Goal: Task Accomplishment & Management: Complete application form

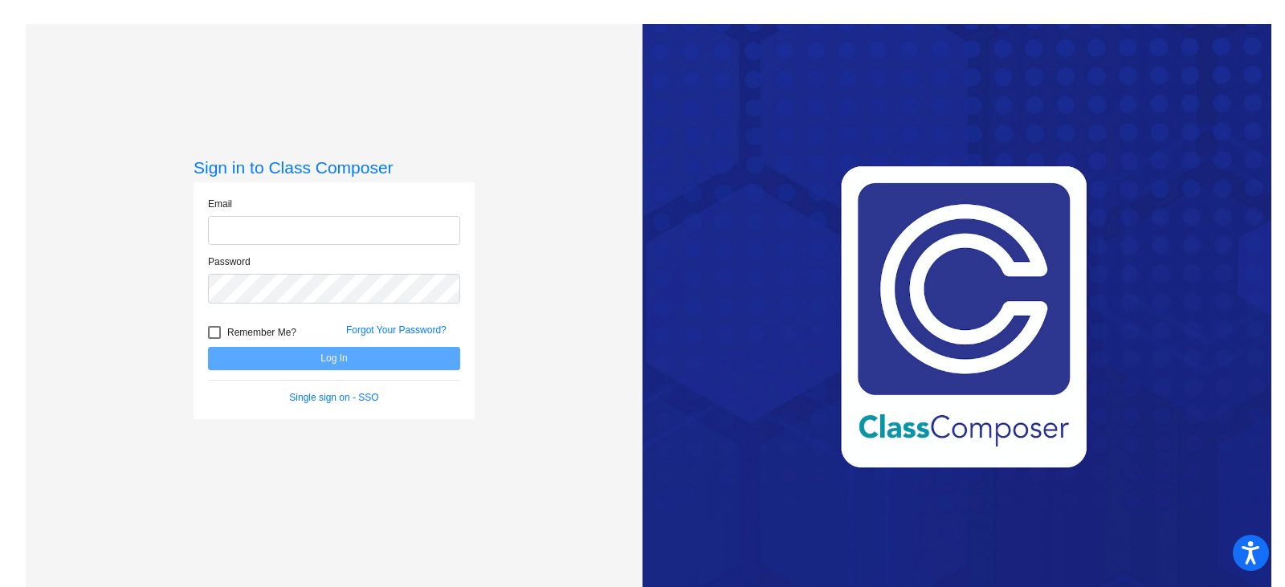
type input "[PERSON_NAME][EMAIL_ADDRESS][PERSON_NAME][DOMAIN_NAME]"
click at [306, 358] on button "Log In" at bounding box center [334, 358] width 252 height 23
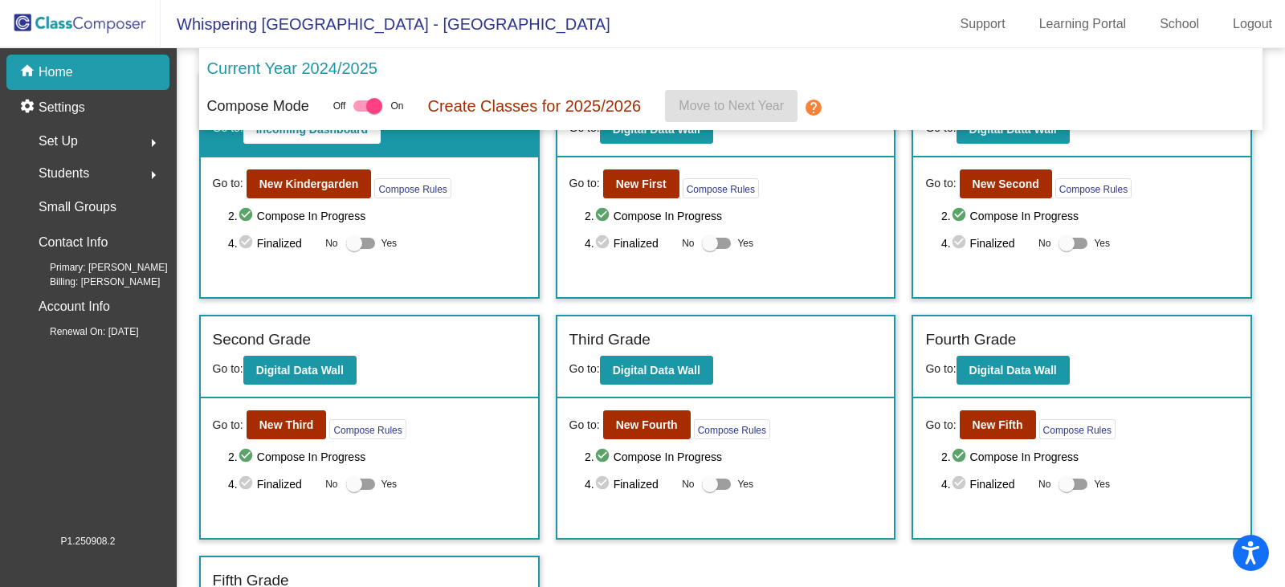
scroll to position [41, 0]
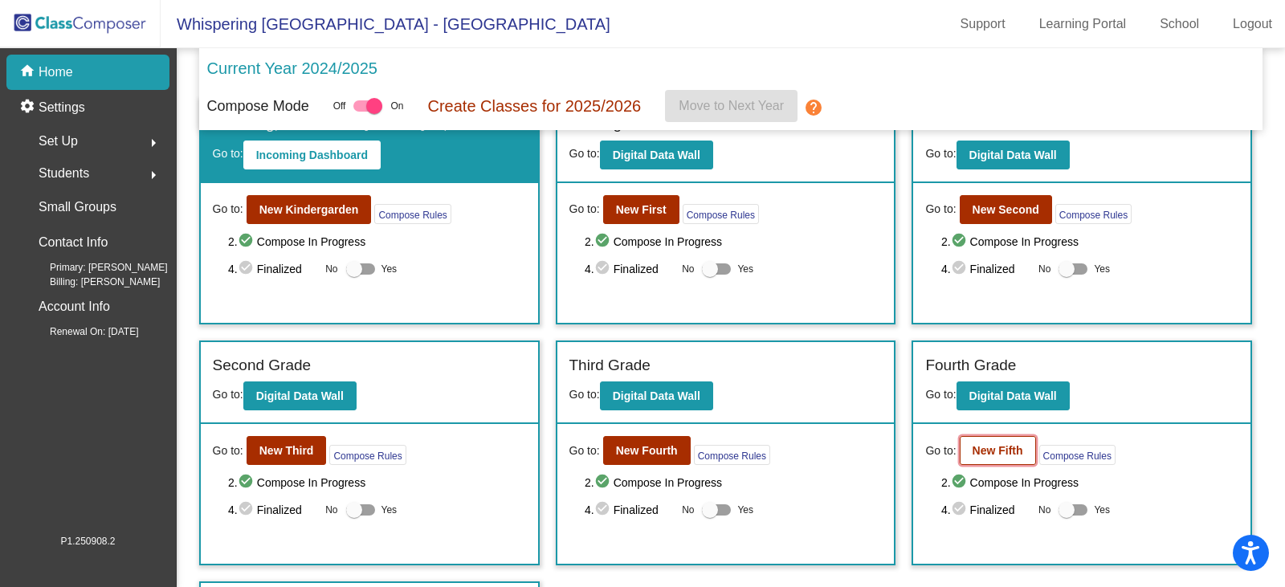
click at [977, 449] on b "New Fifth" at bounding box center [998, 450] width 51 height 13
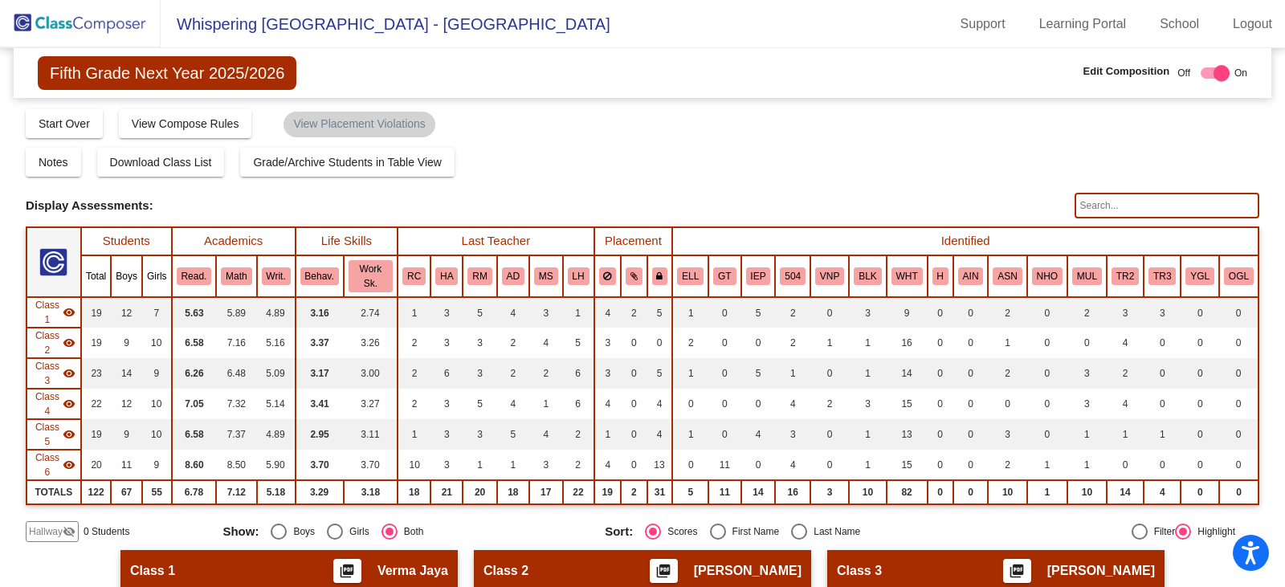
click at [1088, 208] on input "text" at bounding box center [1167, 206] width 185 height 26
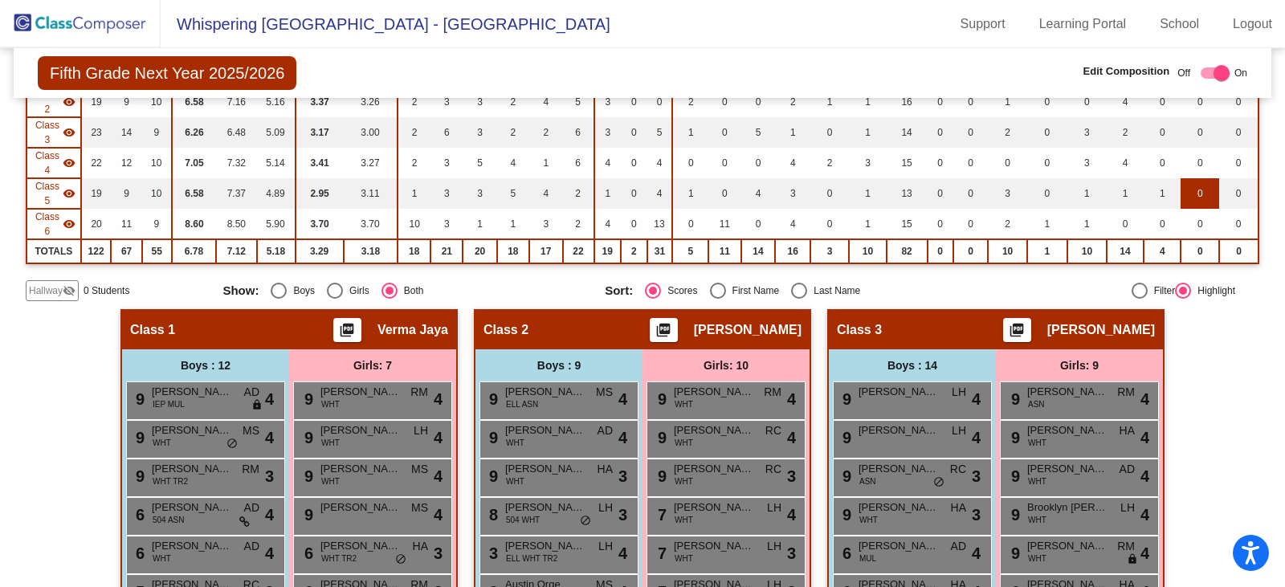
scroll to position [80, 0]
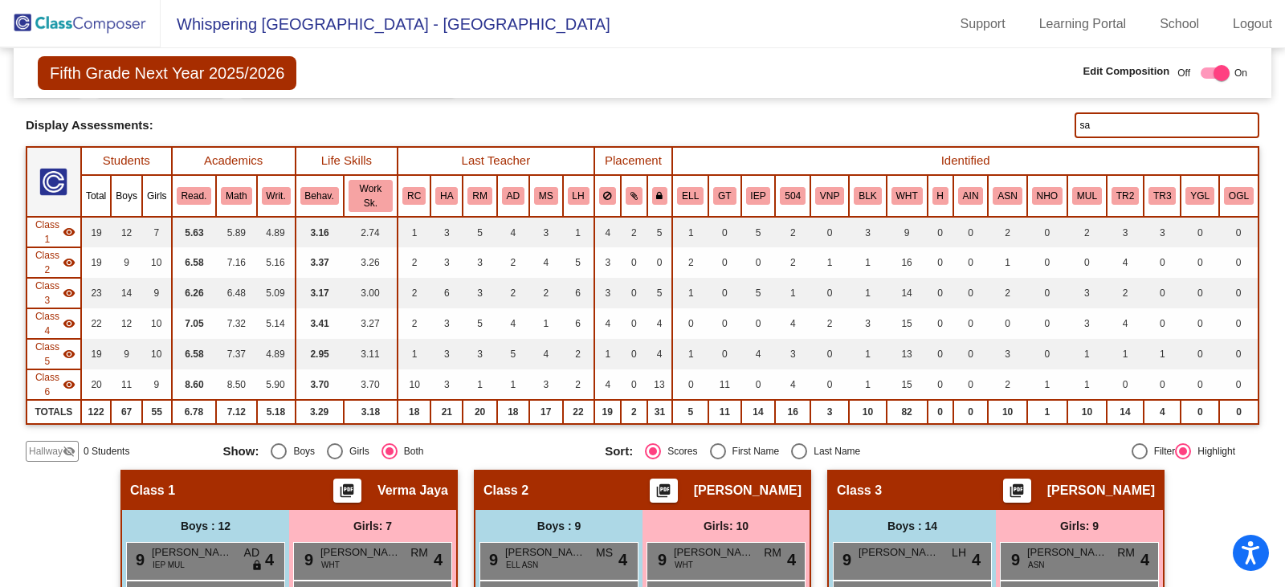
type input "s"
type input "maia"
click at [55, 448] on span "Hallway" at bounding box center [46, 451] width 34 height 14
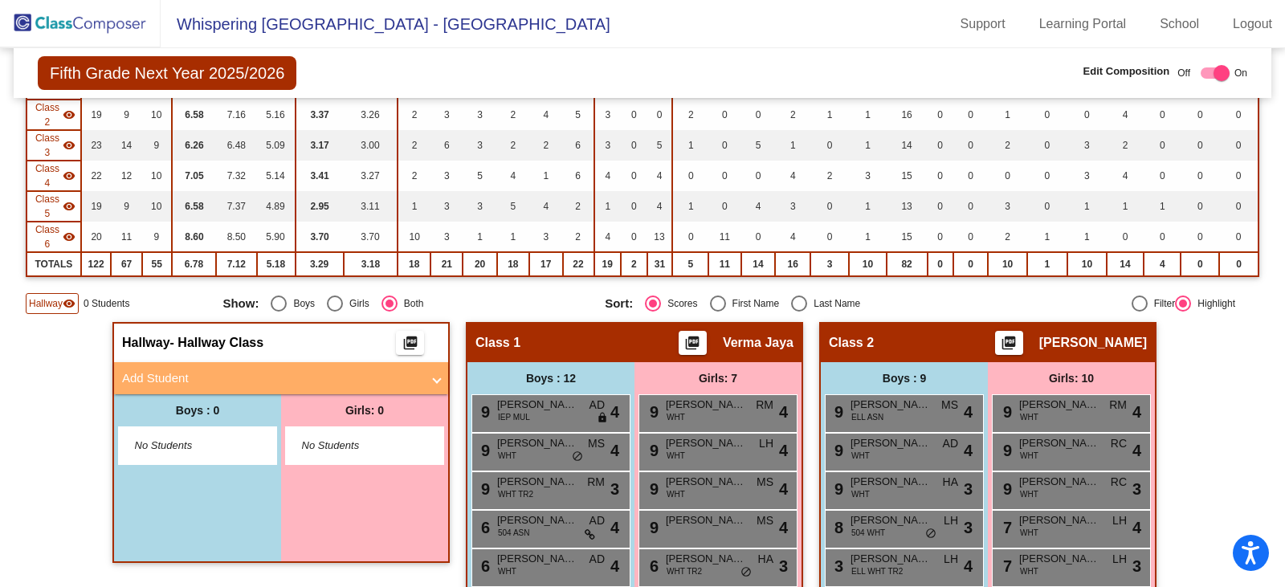
scroll to position [321, 0]
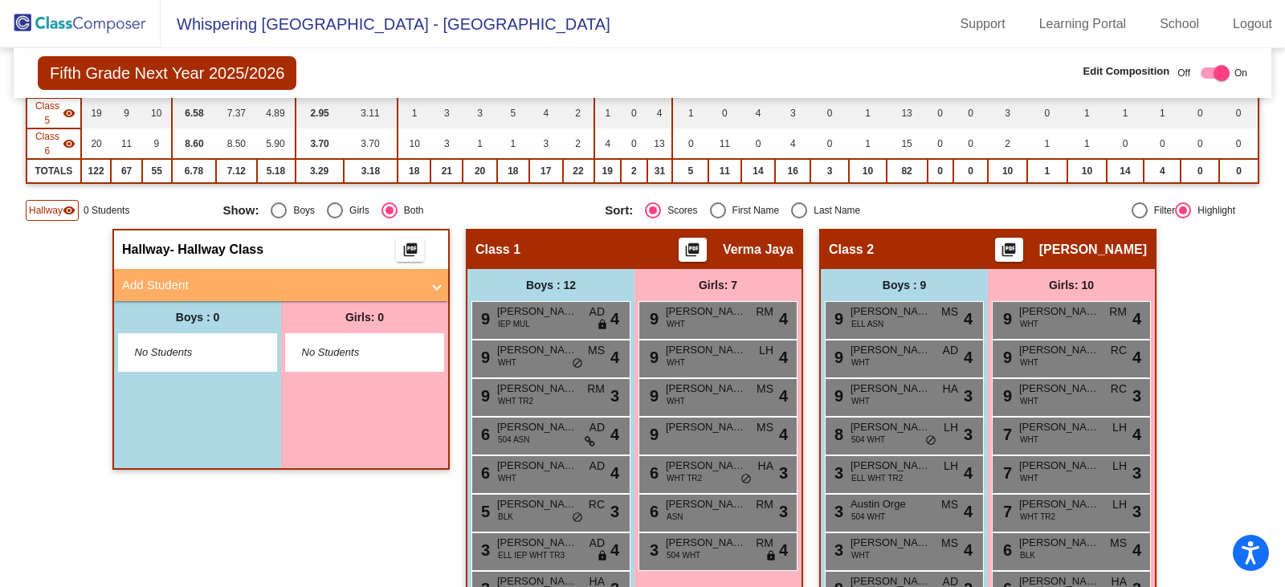
click at [435, 285] on span at bounding box center [437, 285] width 6 height 18
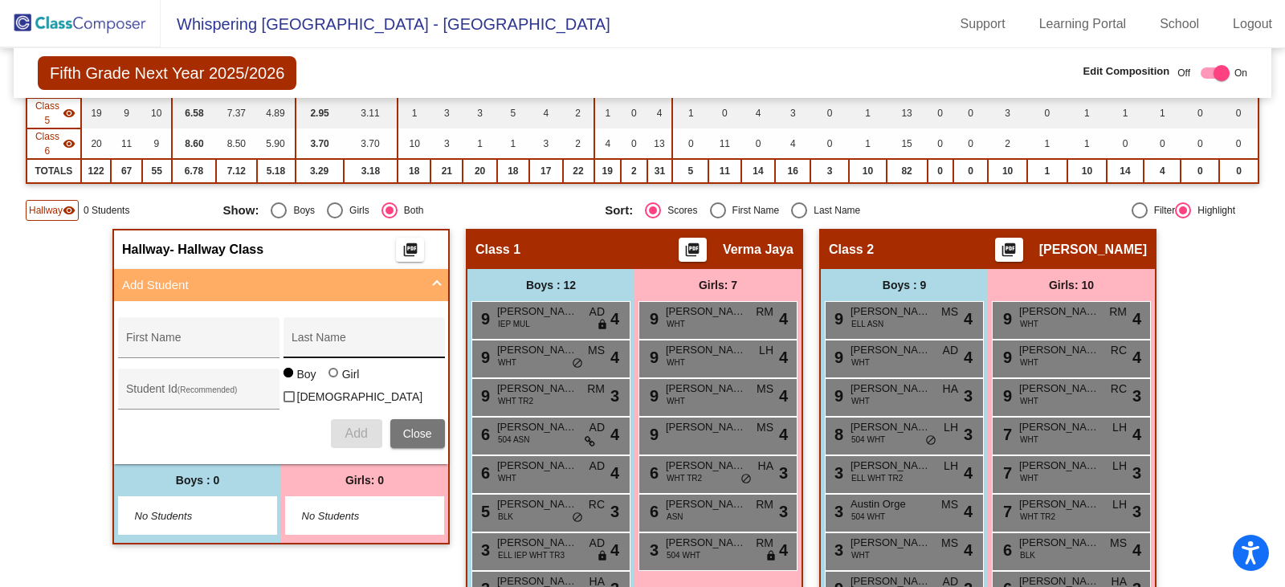
click at [317, 337] on div "Last Name" at bounding box center [364, 342] width 145 height 33
paste input "Riche"
type input "Riche"
click at [161, 341] on input "First Name" at bounding box center [198, 343] width 145 height 13
paste input "Destiny"
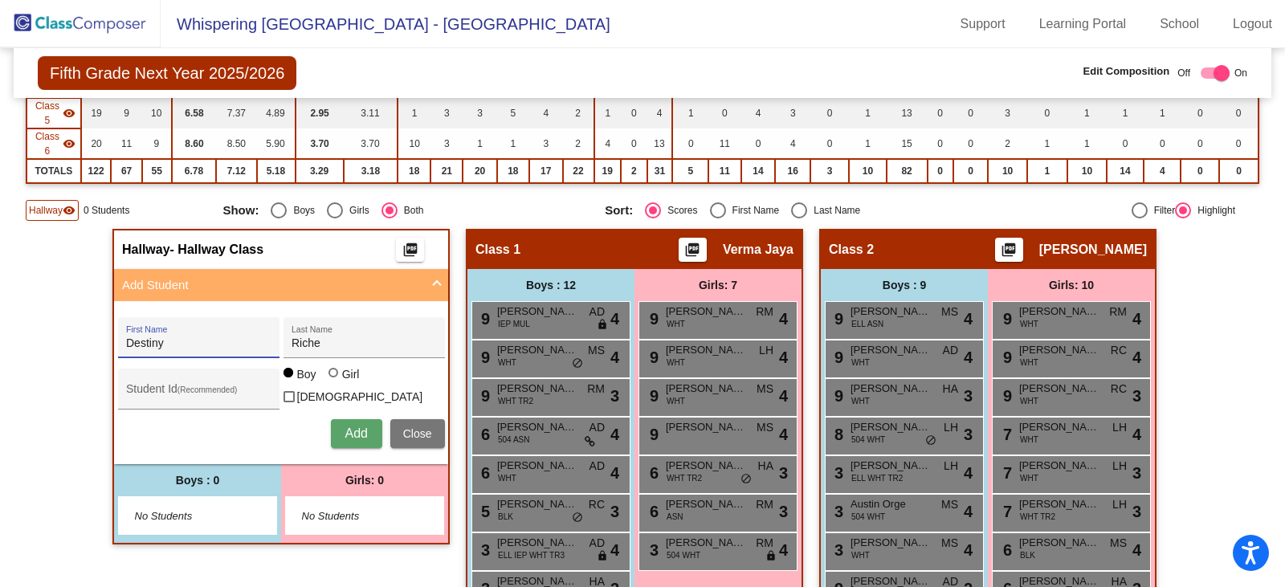
type input "Destiny"
click at [341, 380] on div "Girl" at bounding box center [350, 374] width 18 height 16
click at [335, 381] on input "Girl" at bounding box center [334, 381] width 1 height 1
radio input "true"
click at [345, 428] on span "Add" at bounding box center [356, 434] width 22 height 14
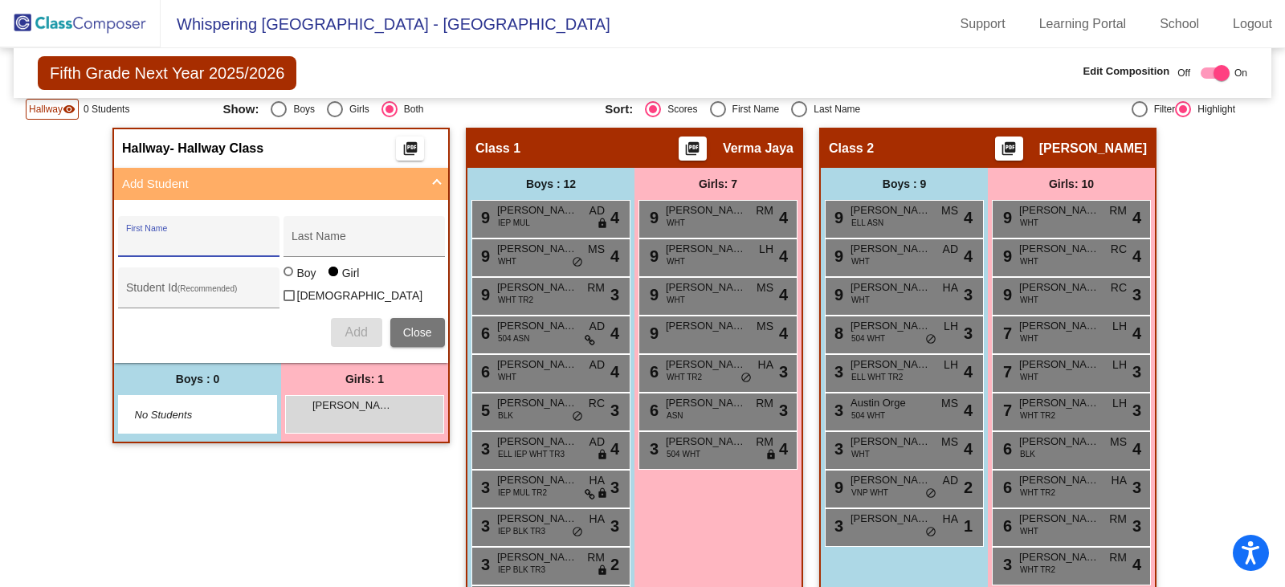
scroll to position [402, 0]
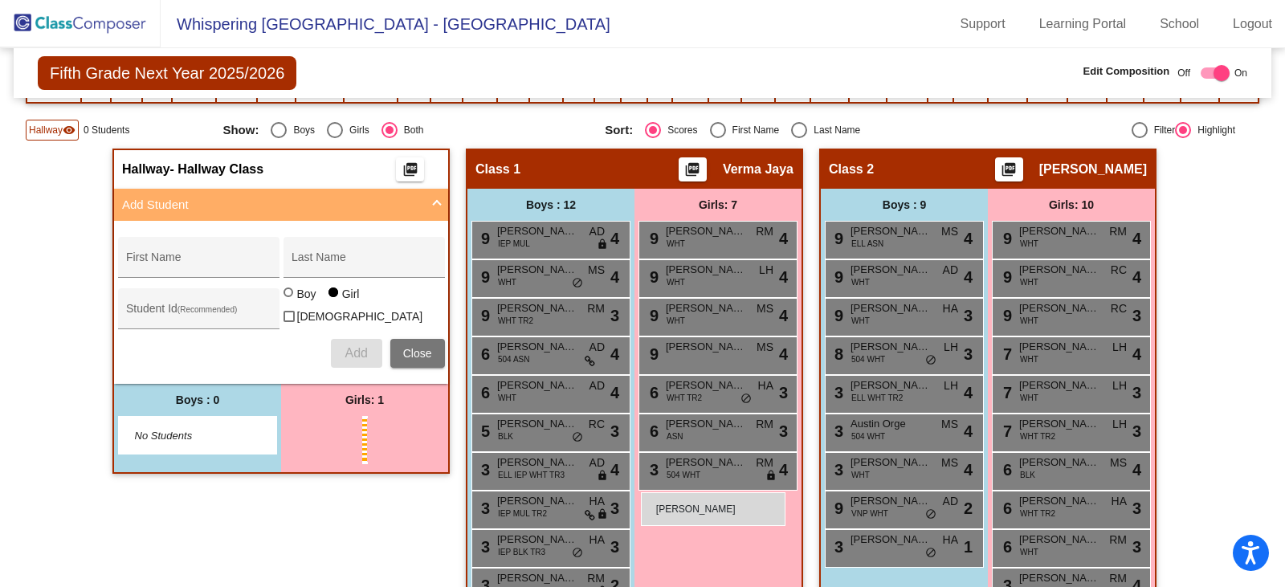
drag, startPoint x: 332, startPoint y: 426, endPoint x: 641, endPoint y: 492, distance: 316.4
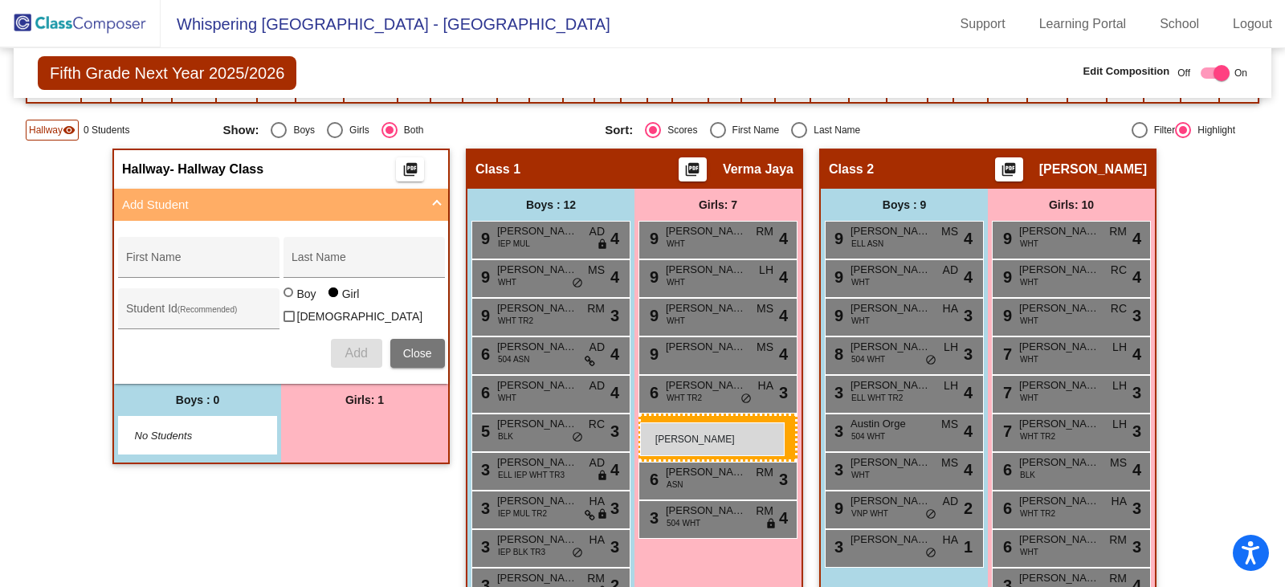
drag, startPoint x: 311, startPoint y: 422, endPoint x: 640, endPoint y: 423, distance: 329.4
